Goal: Complete application form

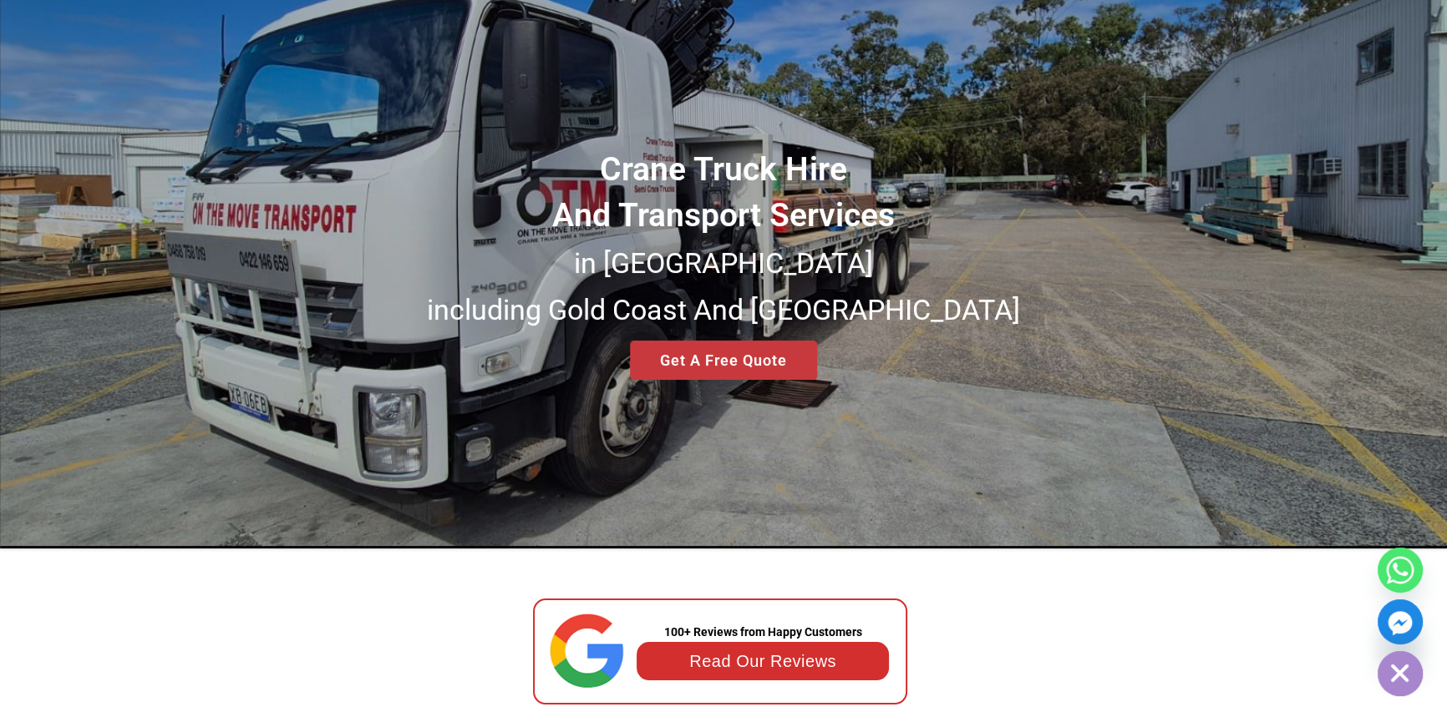
scroll to position [75, 0]
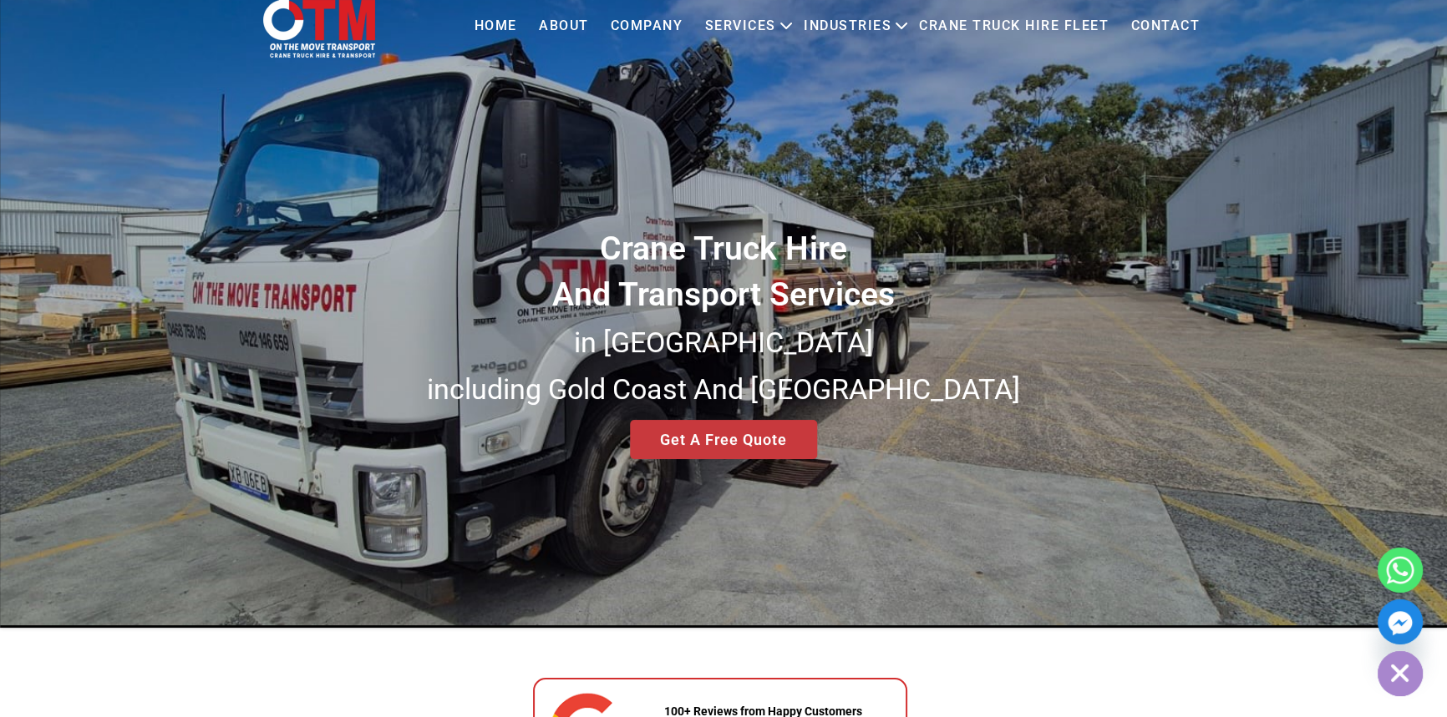
click at [719, 451] on div "Crane Truck Hire And Transport Services in [GEOGRAPHIC_DATA] [GEOGRAPHIC_DATA] …" at bounding box center [723, 292] width 1447 height 671
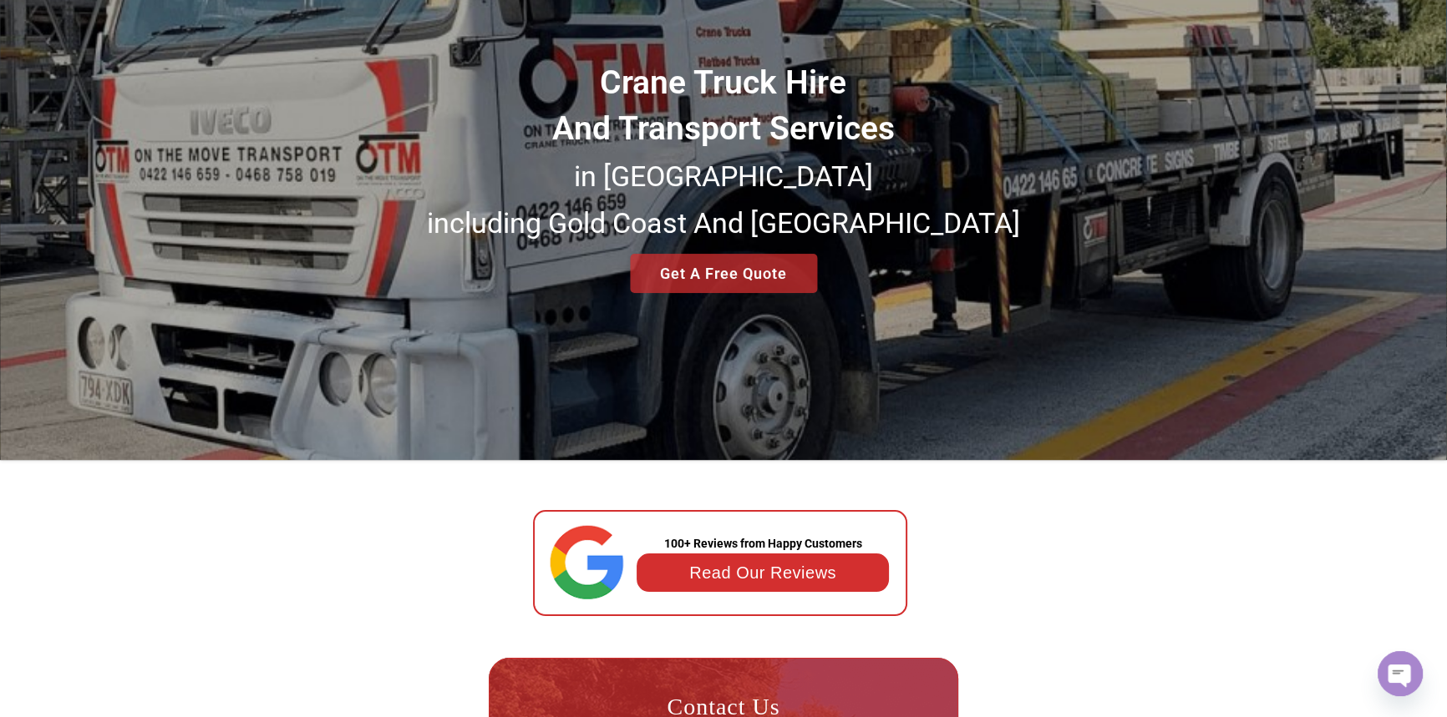
scroll to position [227, 0]
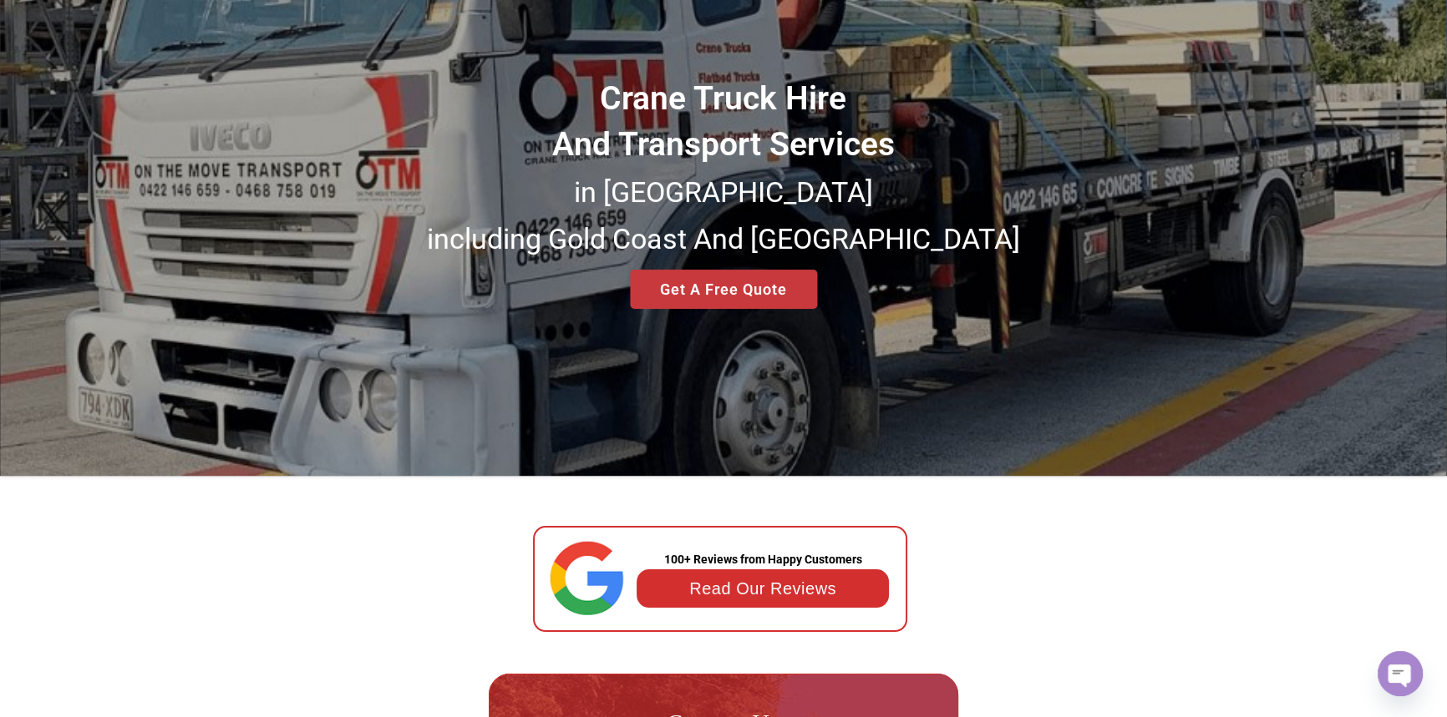
click at [732, 296] on div "Crane Truck Hire And Transport Services in [GEOGRAPHIC_DATA] [GEOGRAPHIC_DATA] …" at bounding box center [723, 140] width 1447 height 671
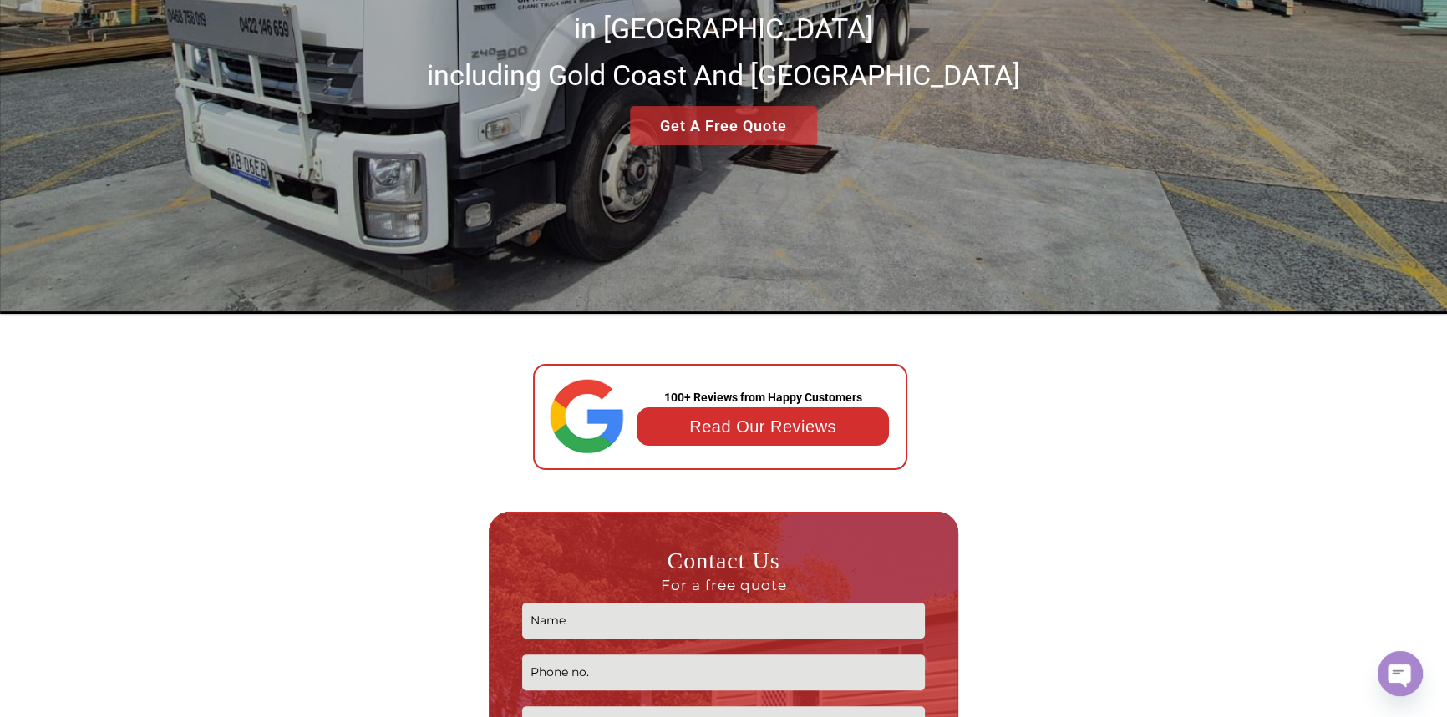
scroll to position [683, 0]
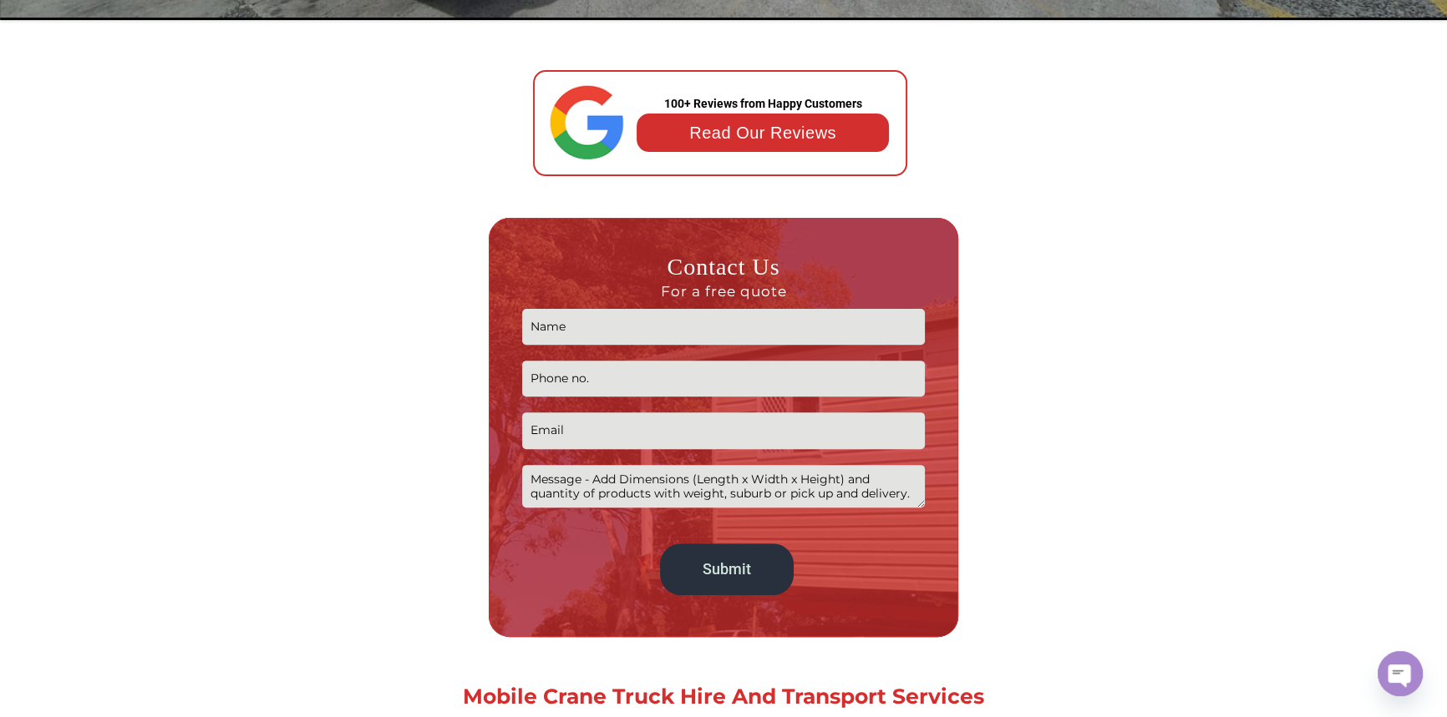
click at [655, 338] on input "Contact form" at bounding box center [723, 327] width 403 height 36
type input "Testing"
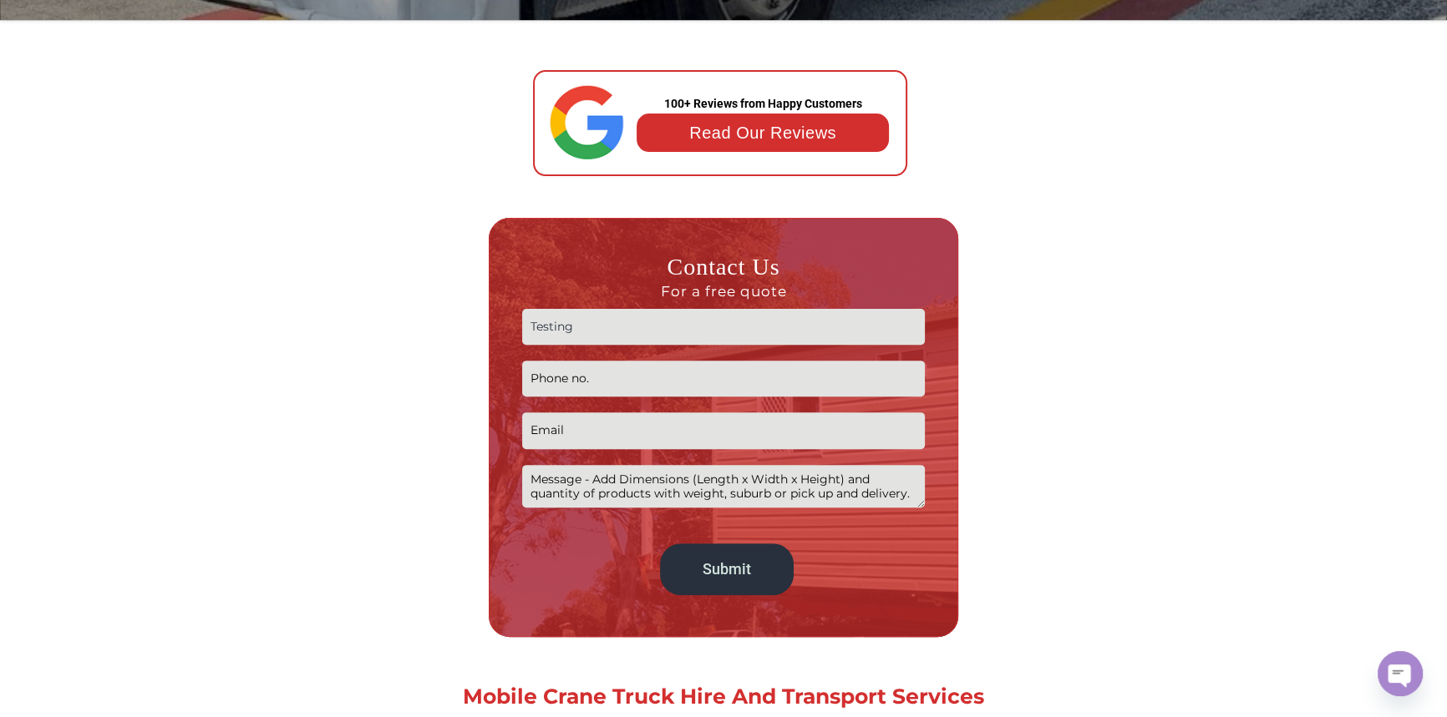
click at [605, 377] on input "Contact form" at bounding box center [723, 379] width 403 height 36
type input "1234567890"
click at [581, 425] on input "Contact form" at bounding box center [723, 431] width 403 height 36
type input "Testing@mail.com"
click at [591, 487] on textarea "Contact form" at bounding box center [723, 486] width 403 height 43
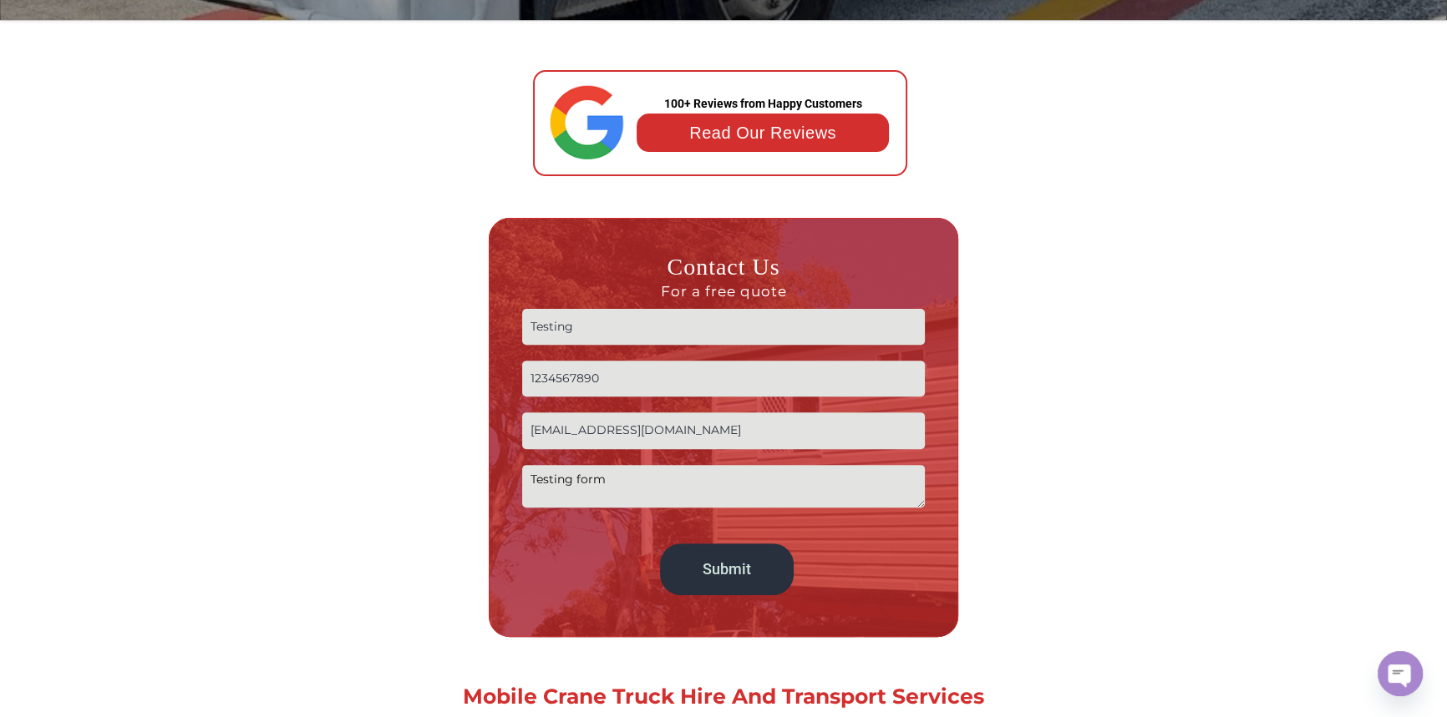
click at [591, 487] on textarea "Testing form" at bounding box center [723, 486] width 403 height 43
type textarea "Testing"
click at [739, 562] on input "Submit" at bounding box center [727, 570] width 134 height 52
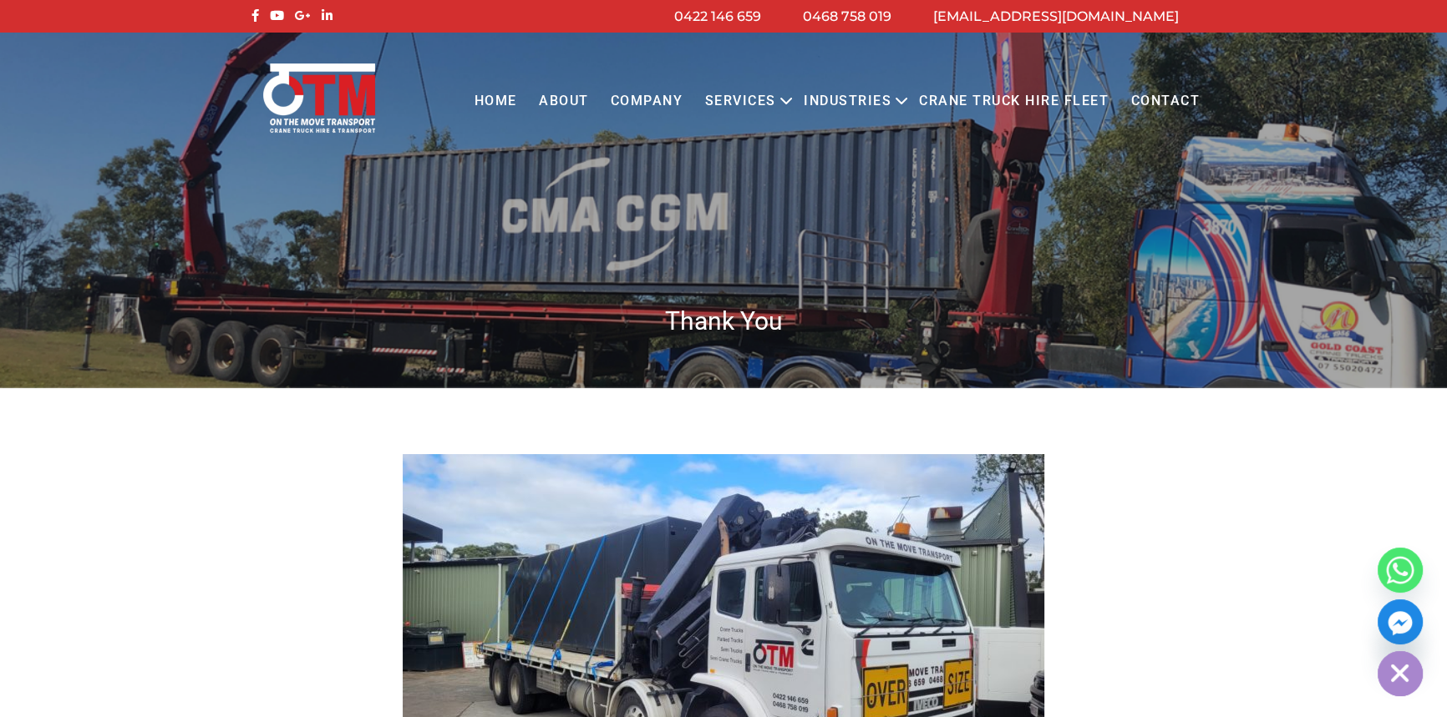
click at [1161, 105] on link "Contact" at bounding box center [1164, 102] width 91 height 46
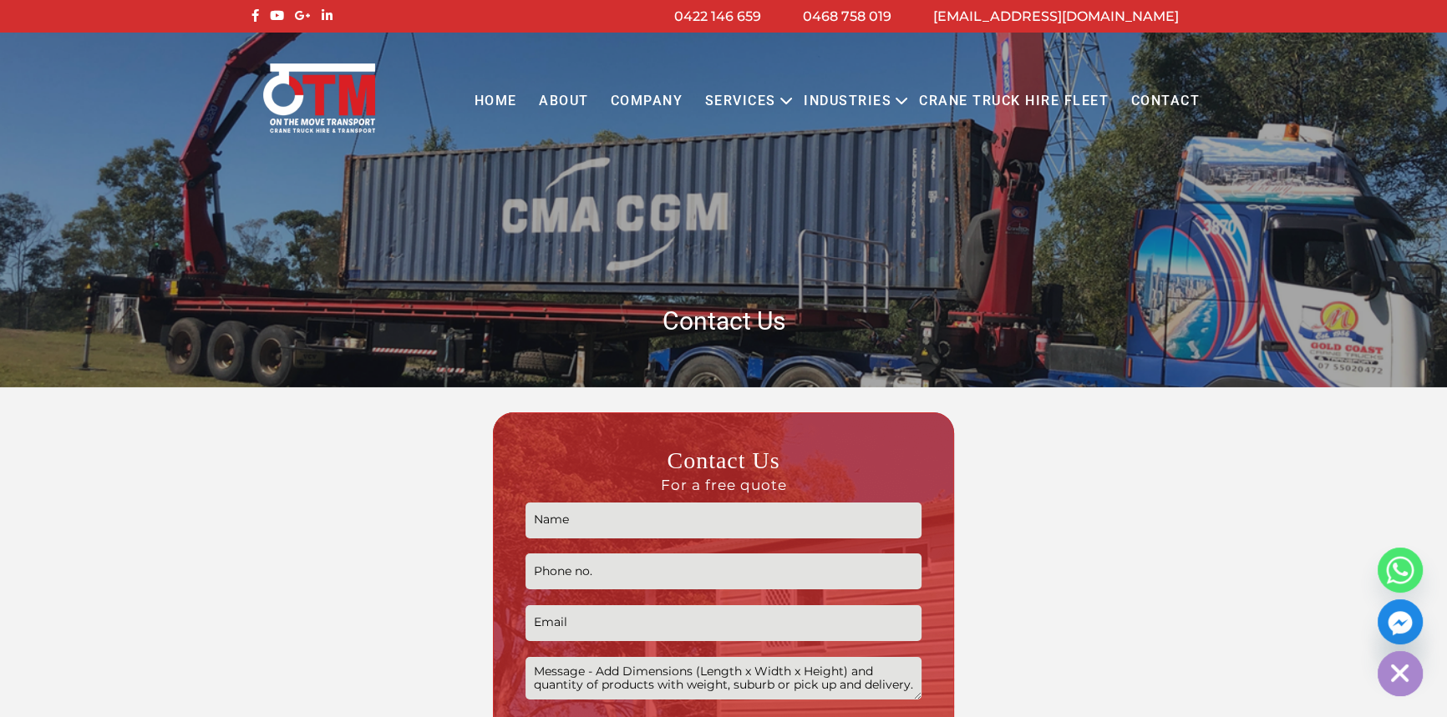
click at [307, 110] on img at bounding box center [319, 98] width 119 height 73
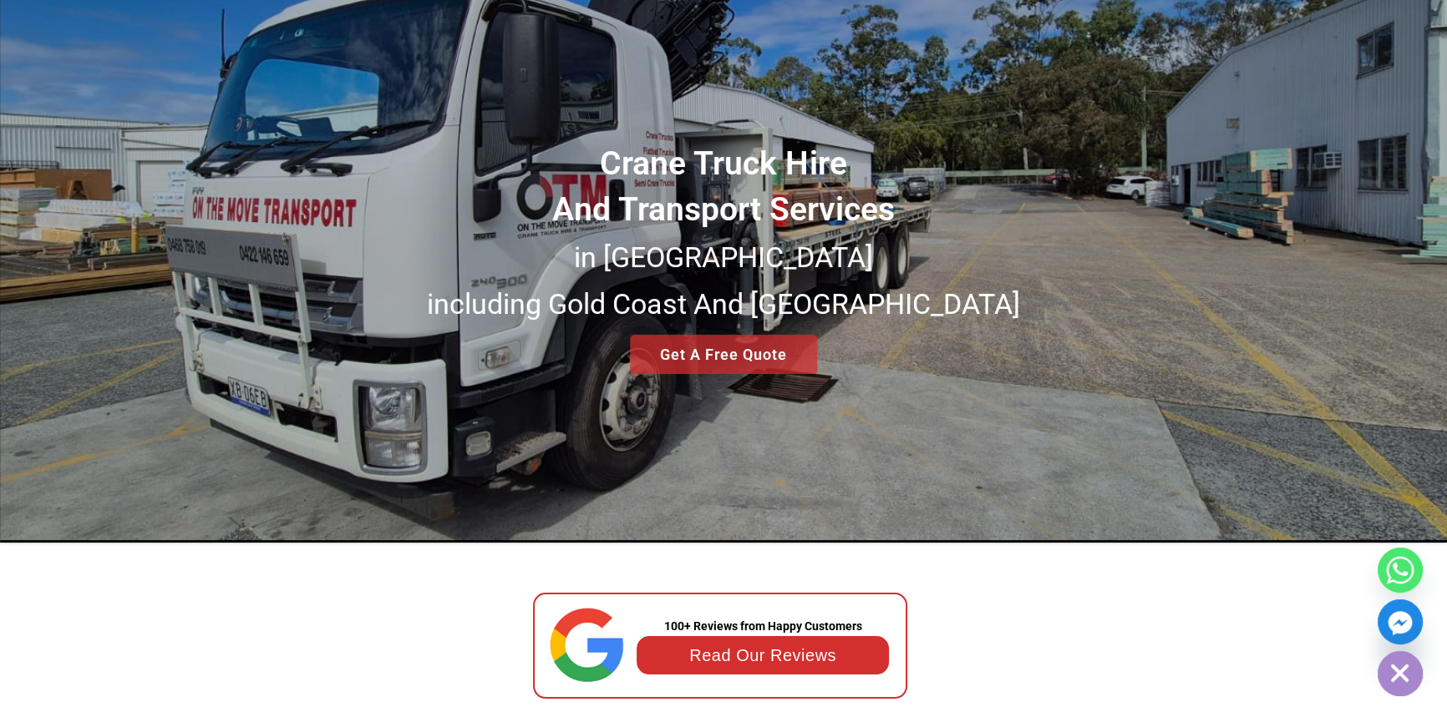
scroll to position [151, 0]
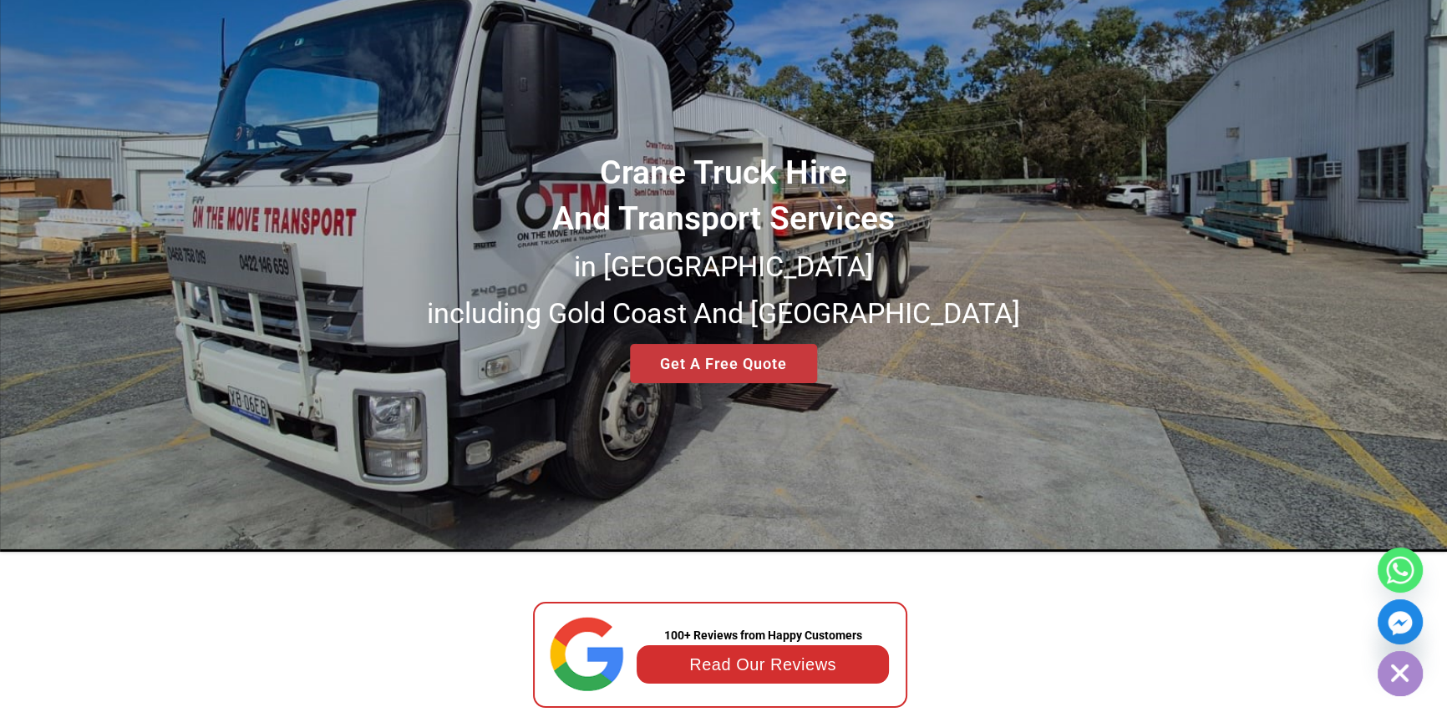
click at [730, 360] on div "Crane Truck Hire And Transport Services in South East Queensland including Gold…" at bounding box center [723, 216] width 1447 height 671
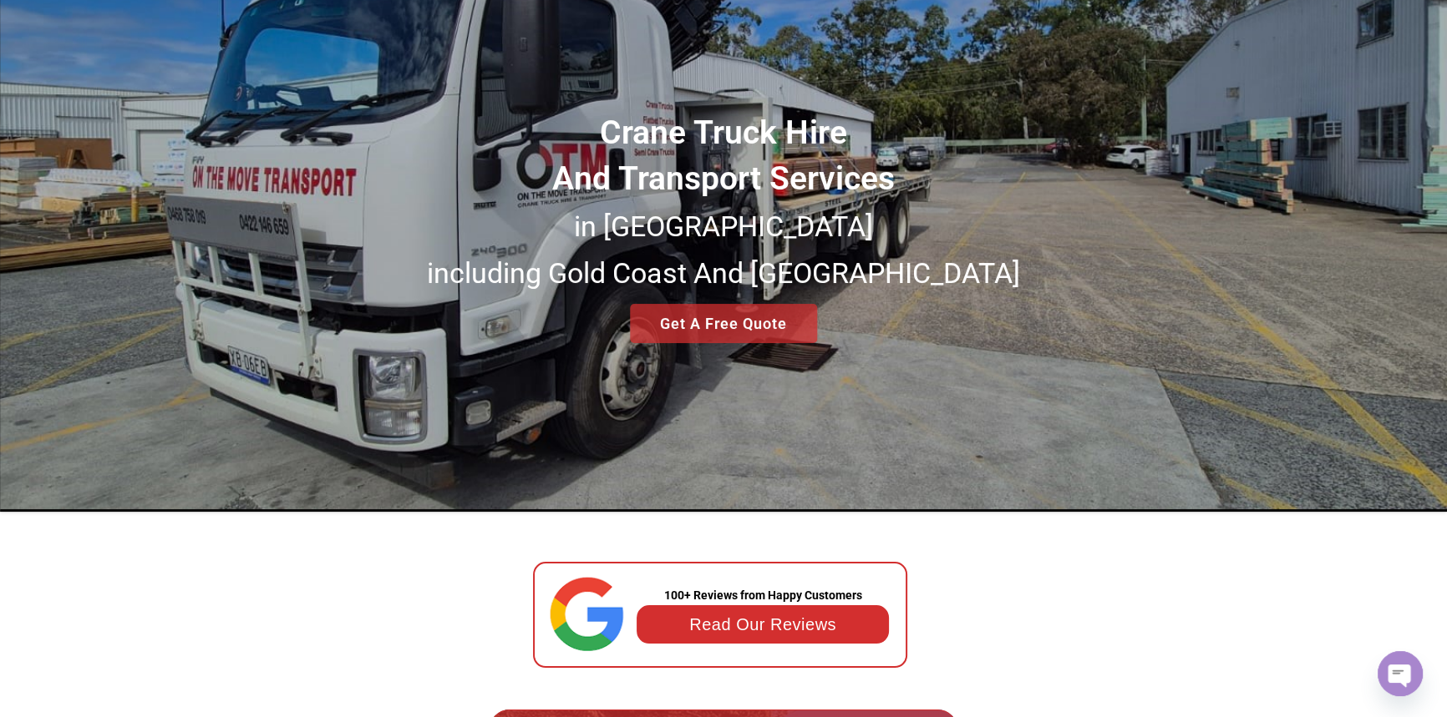
scroll to position [227, 0]
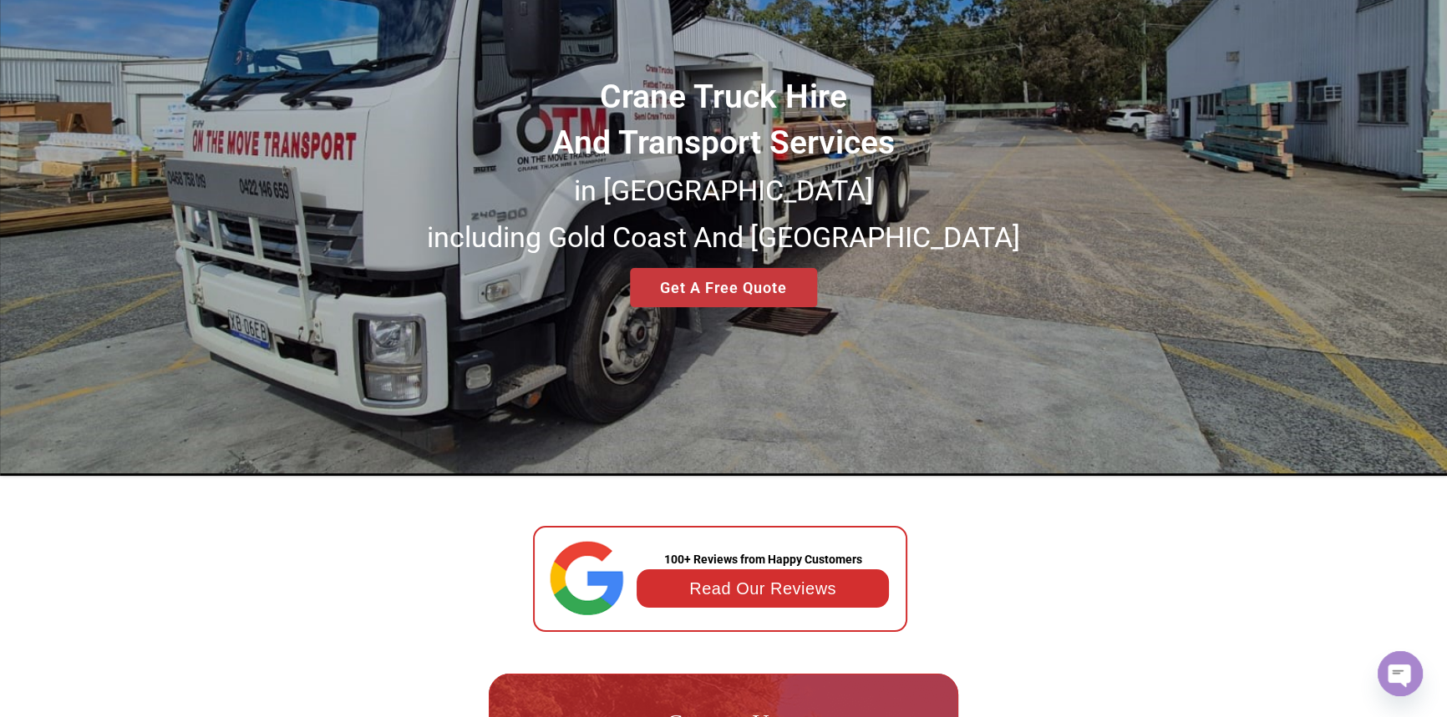
click at [722, 284] on div "Crane Truck Hire And Transport Services in South East Queensland including Gold…" at bounding box center [723, 140] width 1447 height 671
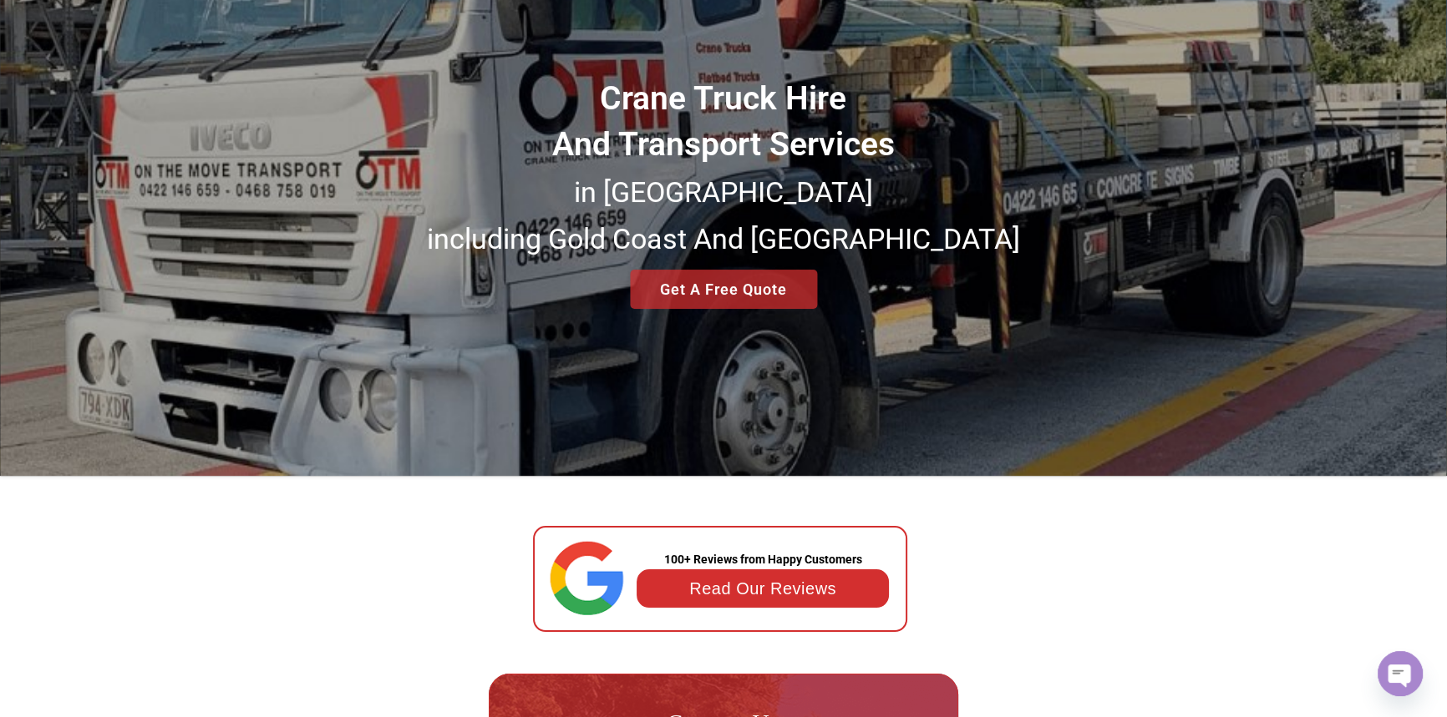
click at [722, 284] on div "Crane Truck Hire And Transport Services in South East Queensland including Gold…" at bounding box center [723, 140] width 1447 height 671
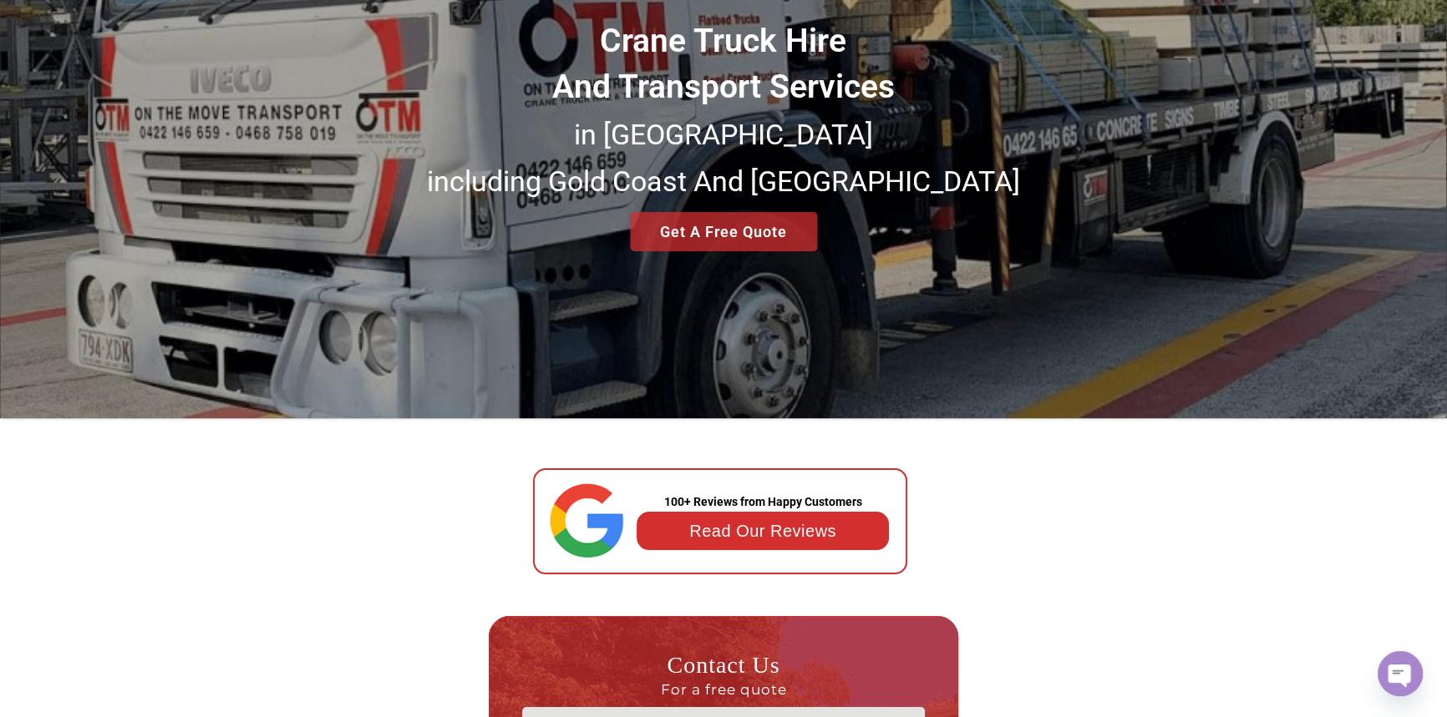
scroll to position [379, 0]
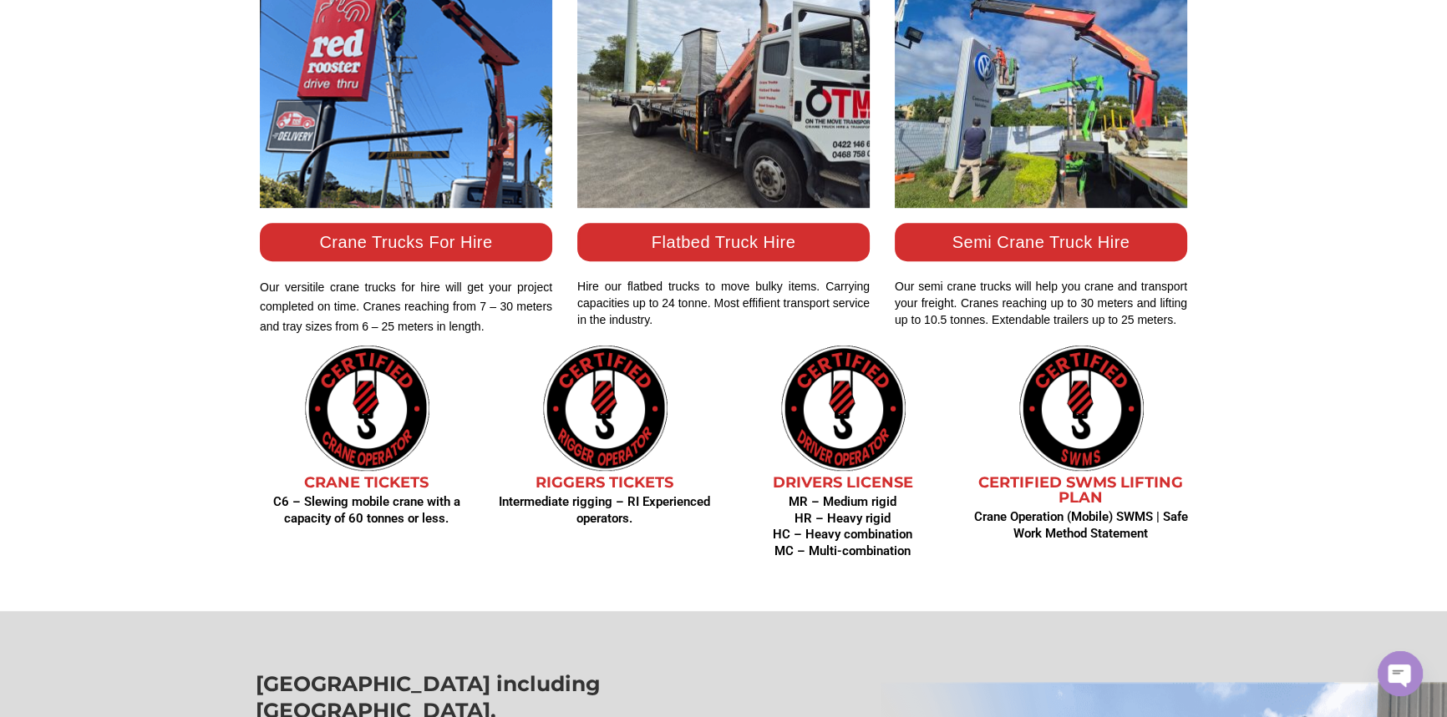
scroll to position [1594, 0]
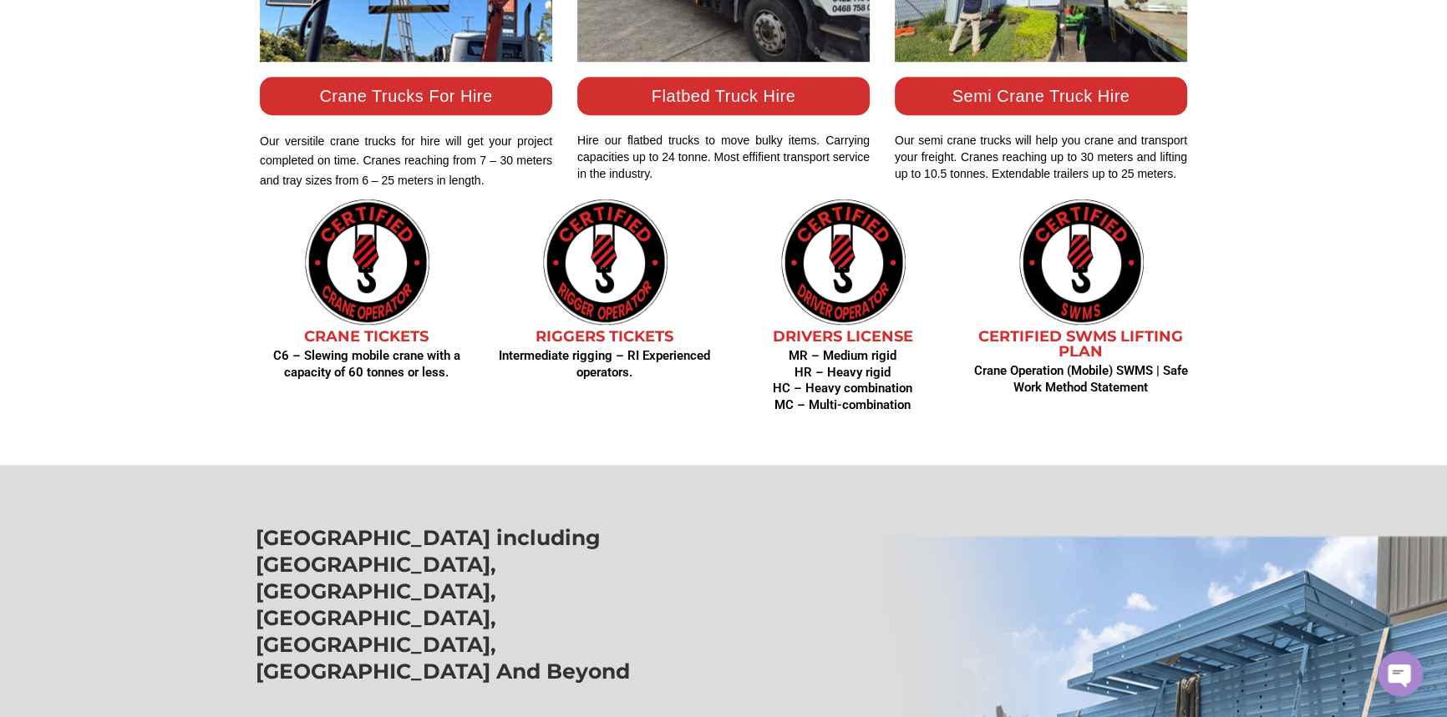
click at [384, 92] on link "Crane Trucks For Hire" at bounding box center [405, 96] width 173 height 18
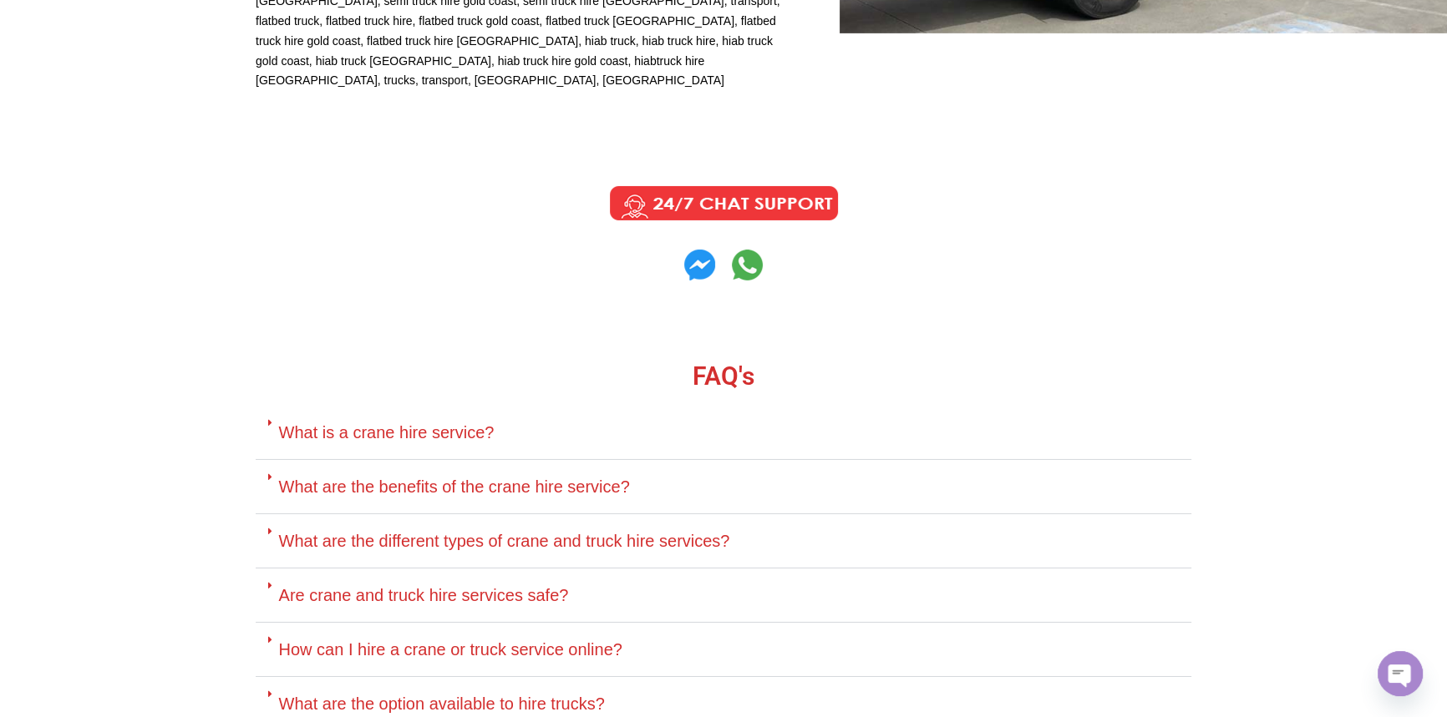
scroll to position [6605, 0]
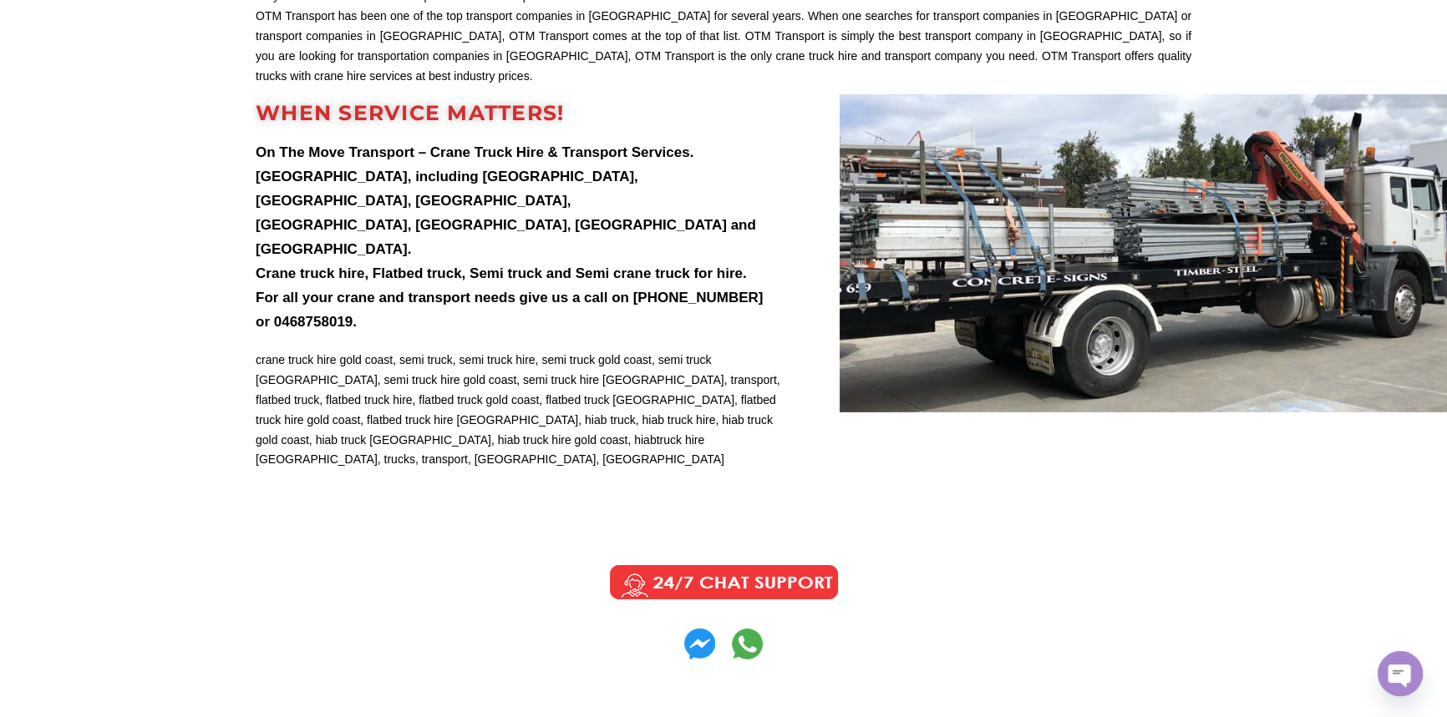
click at [679, 562] on img at bounding box center [723, 583] width 251 height 42
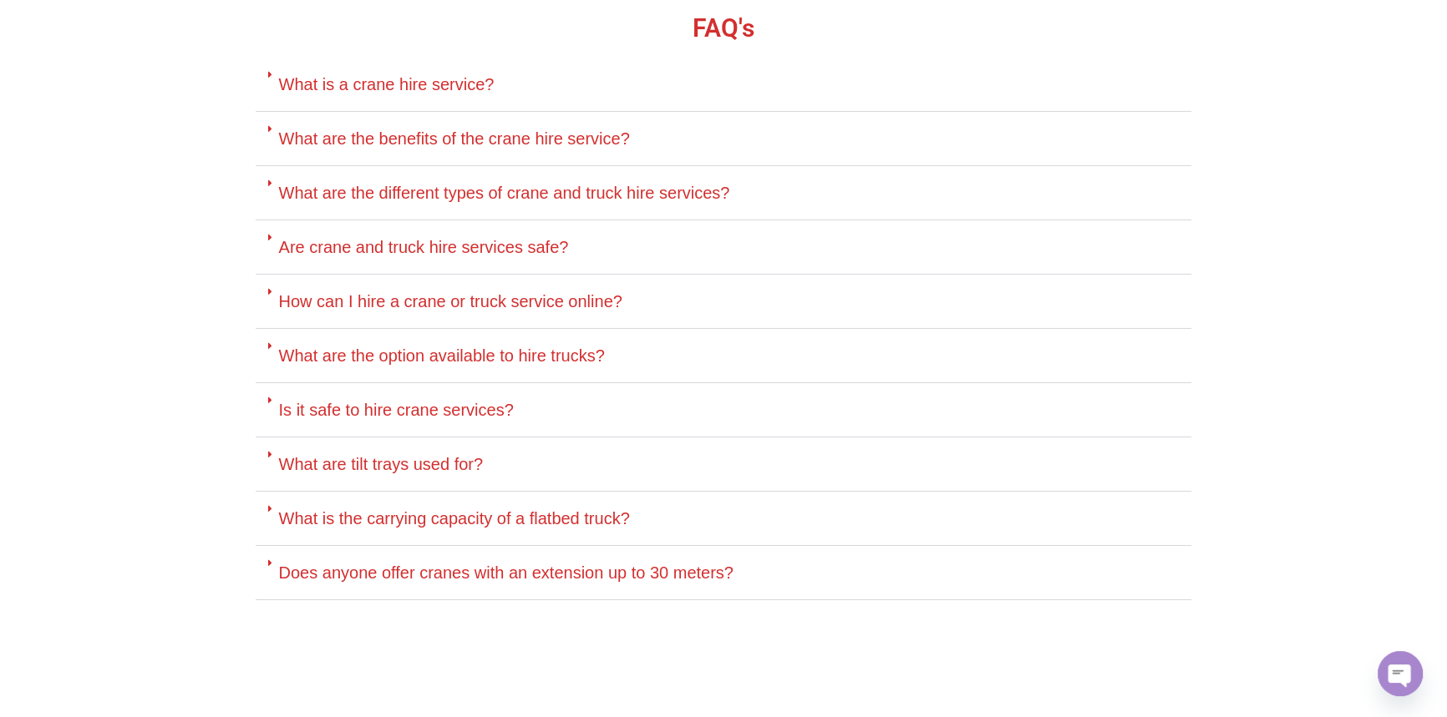
scroll to position [6992, 0]
